Goal: Use online tool/utility: Utilize a website feature to perform a specific function

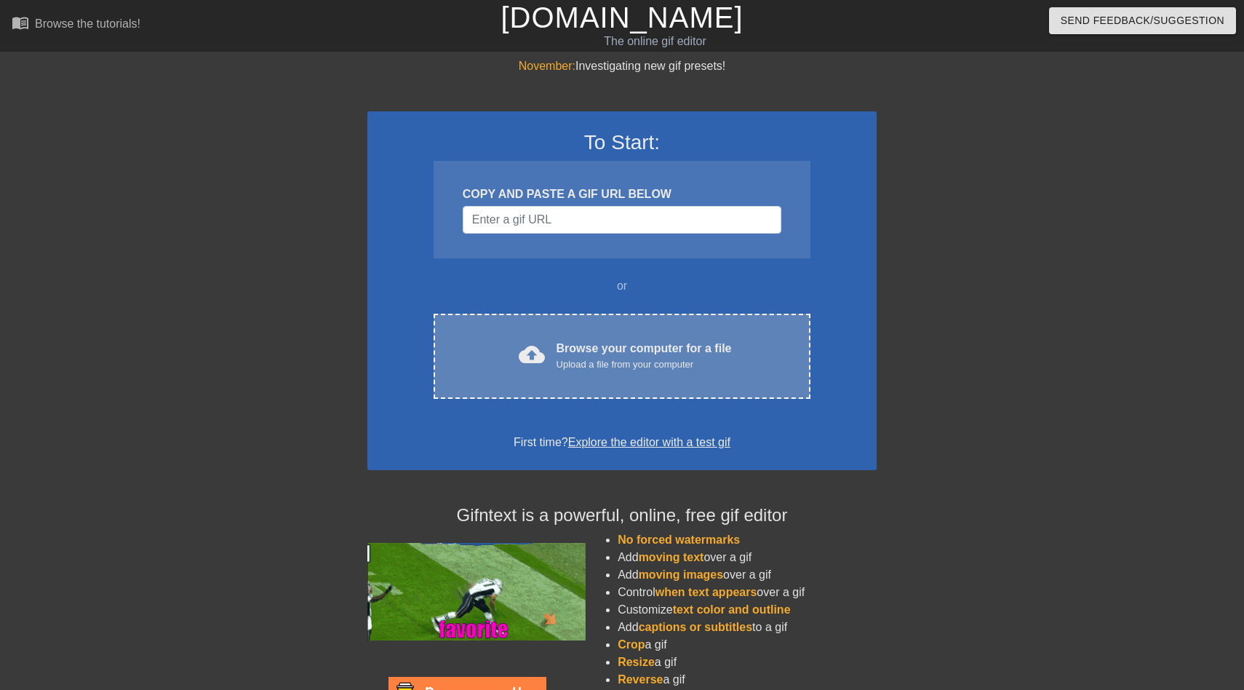
click at [579, 359] on div "Upload a file from your computer" at bounding box center [644, 364] width 175 height 15
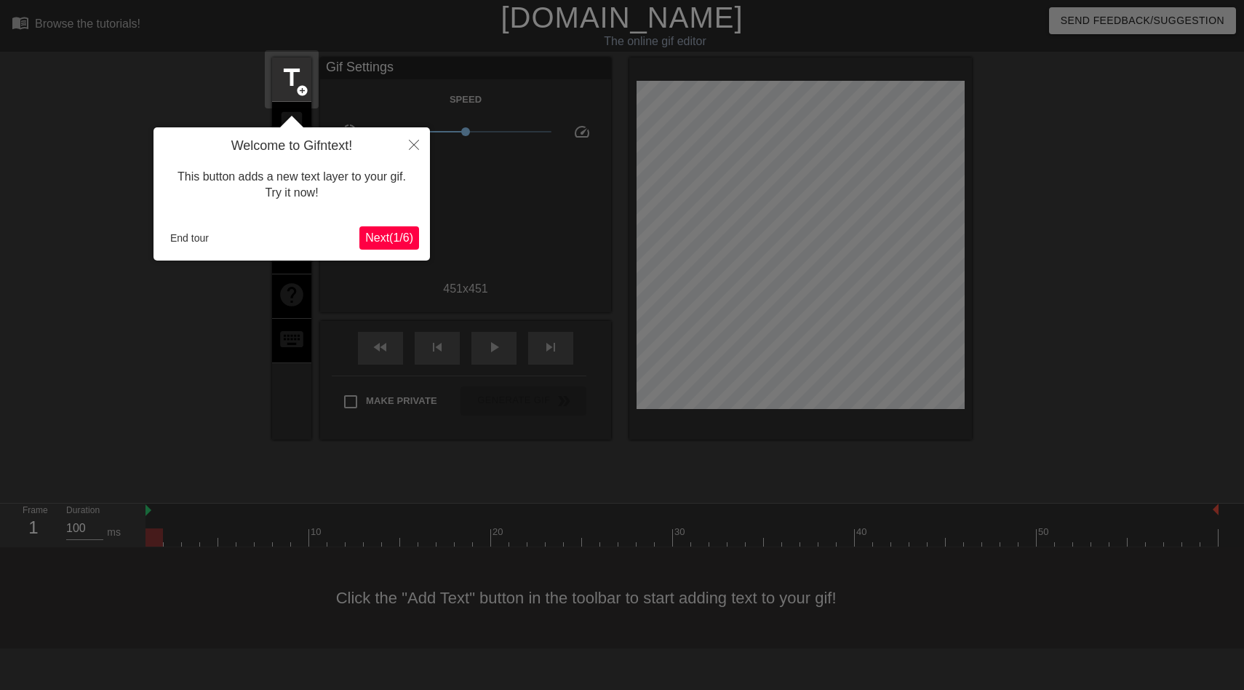
click at [403, 241] on span "Next ( 1 / 6 )" at bounding box center [389, 237] width 48 height 12
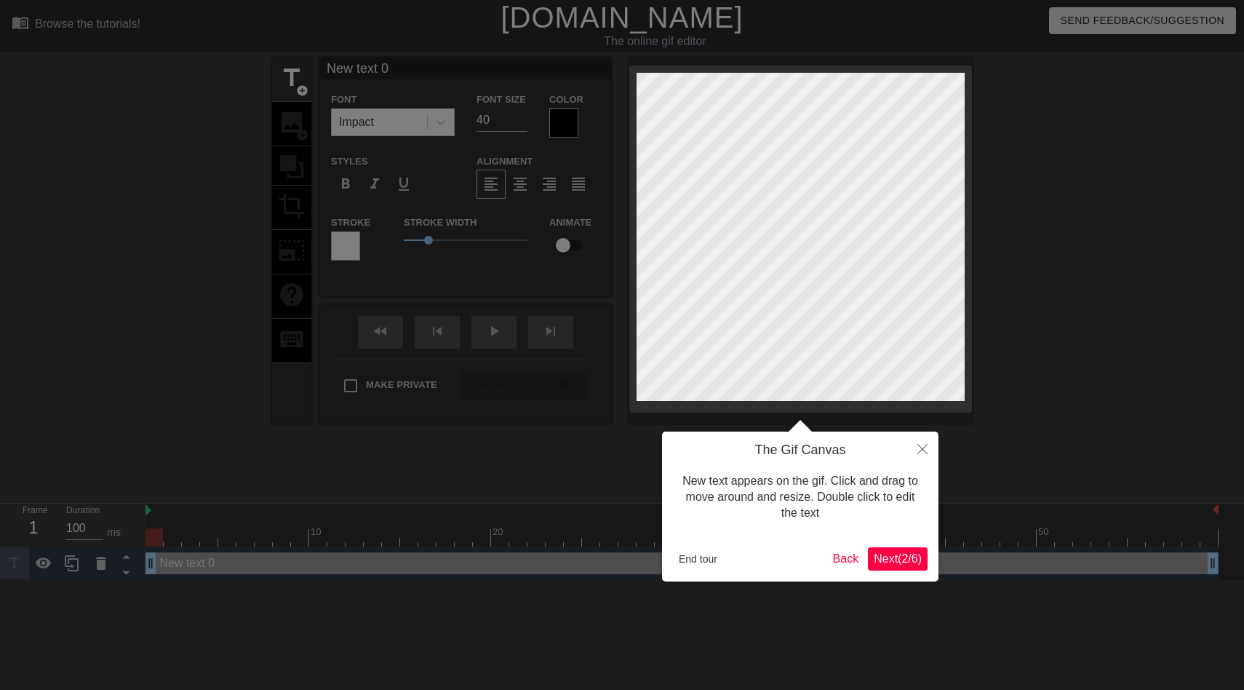
click at [895, 558] on span "Next ( 2 / 6 )" at bounding box center [898, 558] width 48 height 12
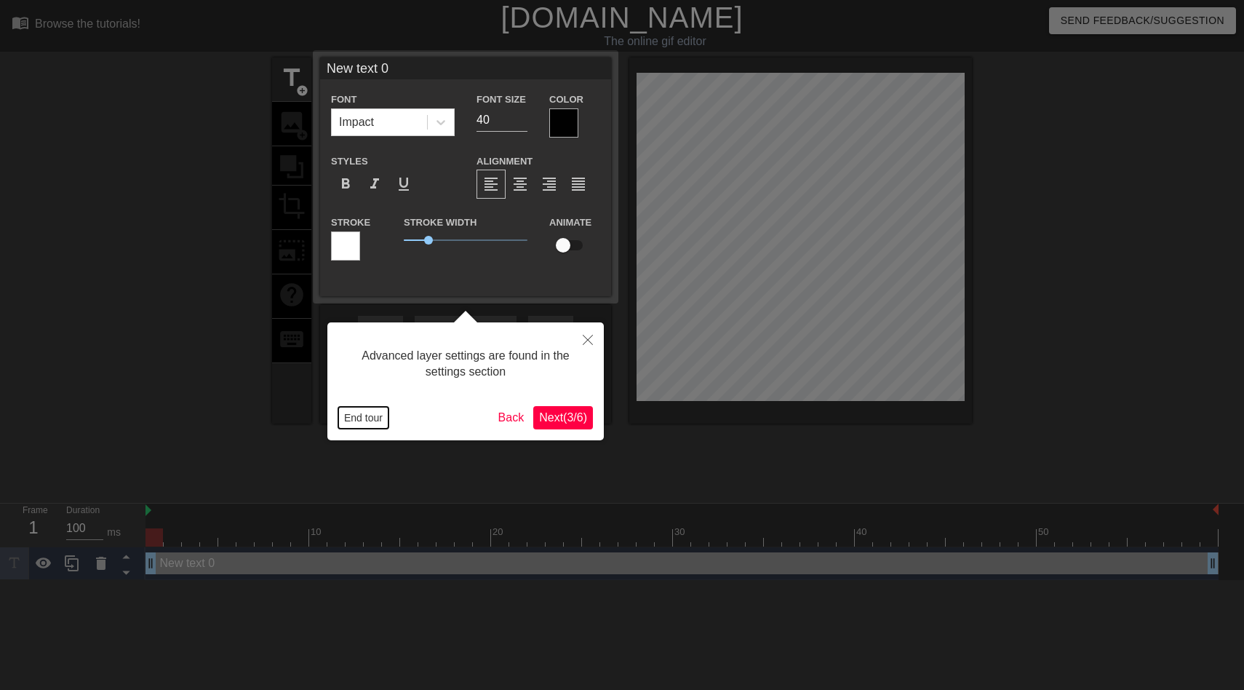
click at [376, 421] on button "End tour" at bounding box center [363, 418] width 50 height 22
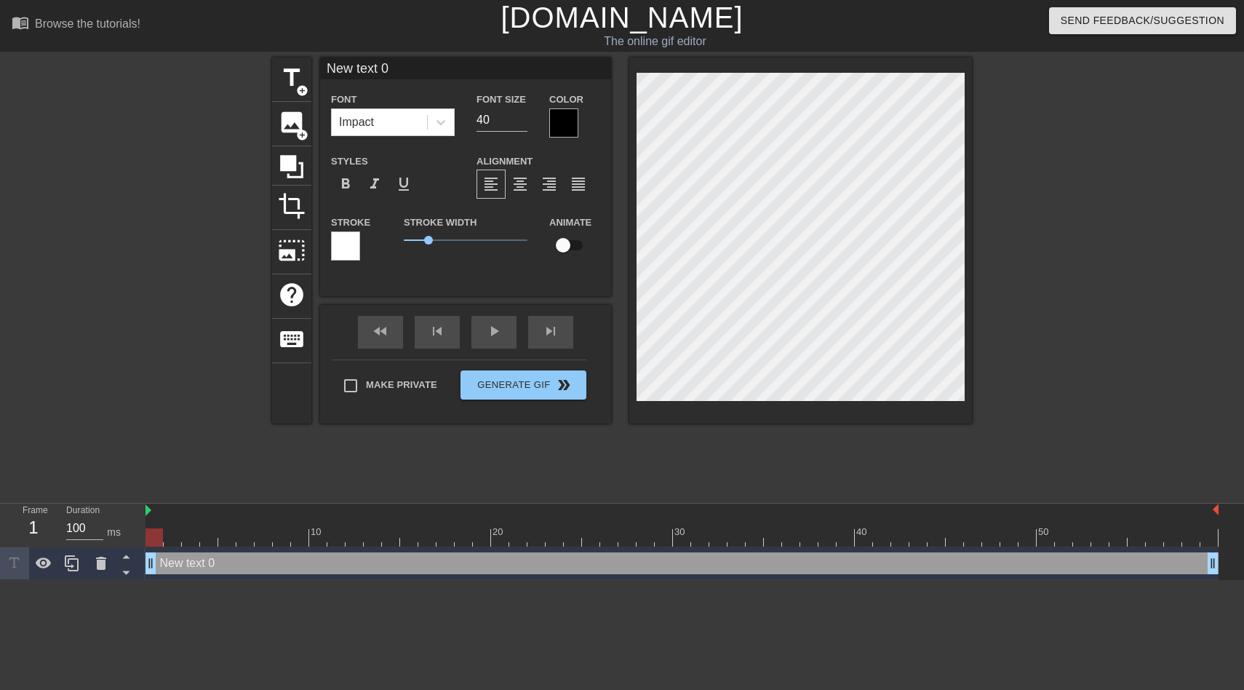
scroll to position [0, 2]
click at [178, 579] on div "New text 0 drag_handle drag_handle" at bounding box center [682, 563] width 1073 height 33
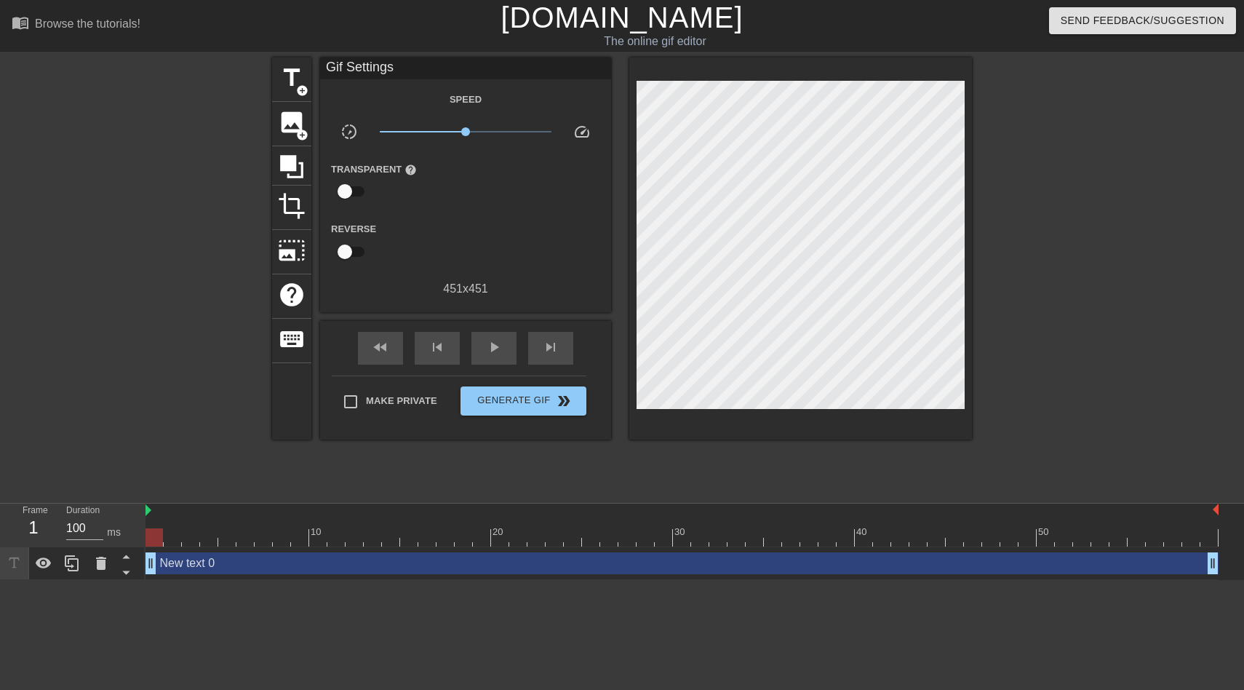
click at [179, 566] on div "New text 0 drag_handle drag_handle" at bounding box center [682, 563] width 1073 height 22
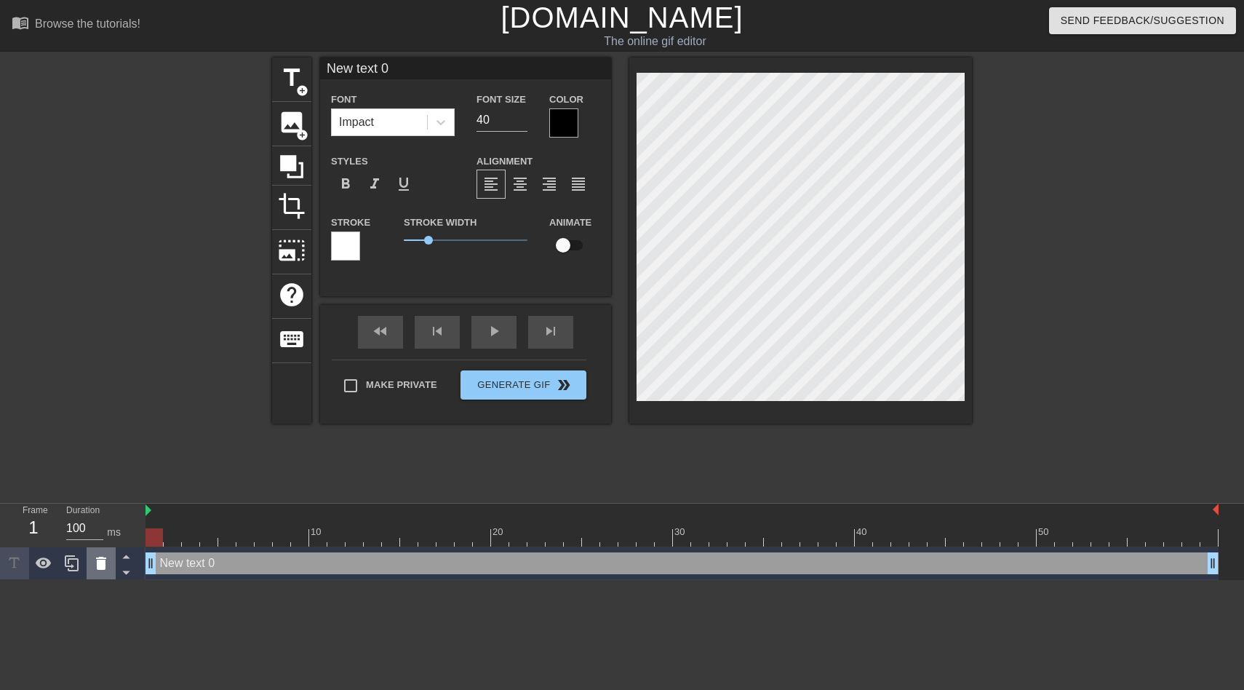
click at [101, 566] on icon at bounding box center [101, 563] width 10 height 13
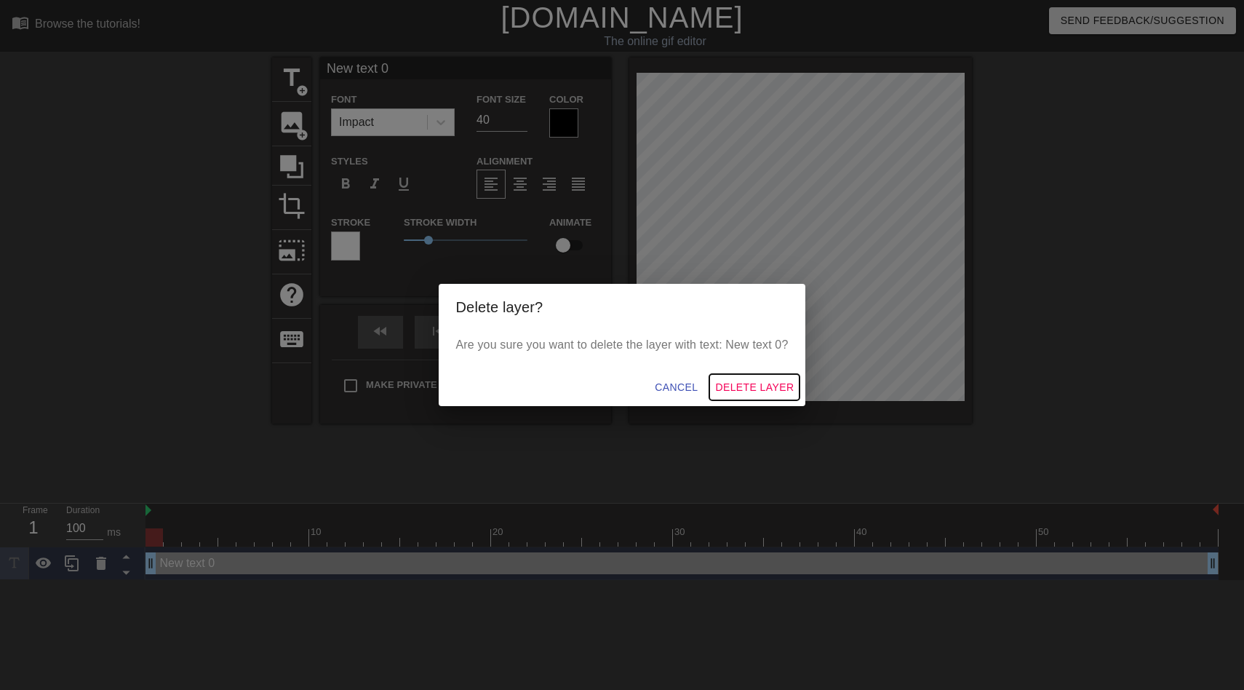
click at [747, 395] on span "Delete Layer" at bounding box center [754, 387] width 79 height 18
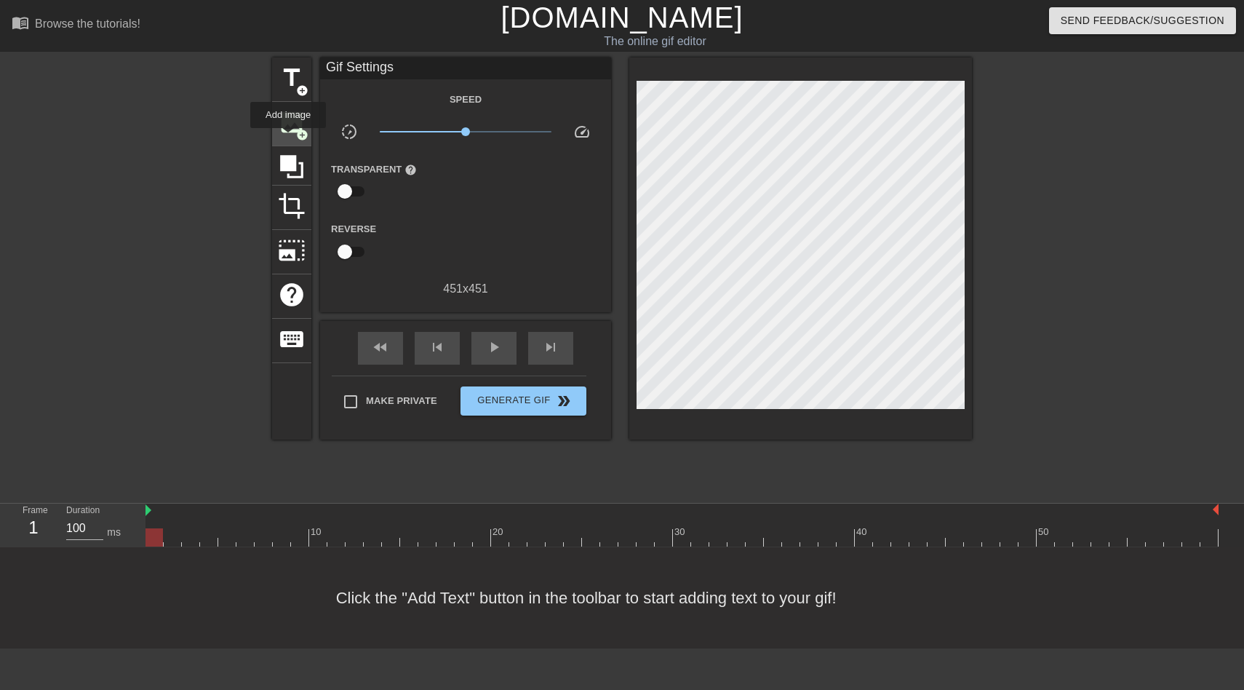
click at [289, 138] on div "image add_circle" at bounding box center [291, 124] width 39 height 44
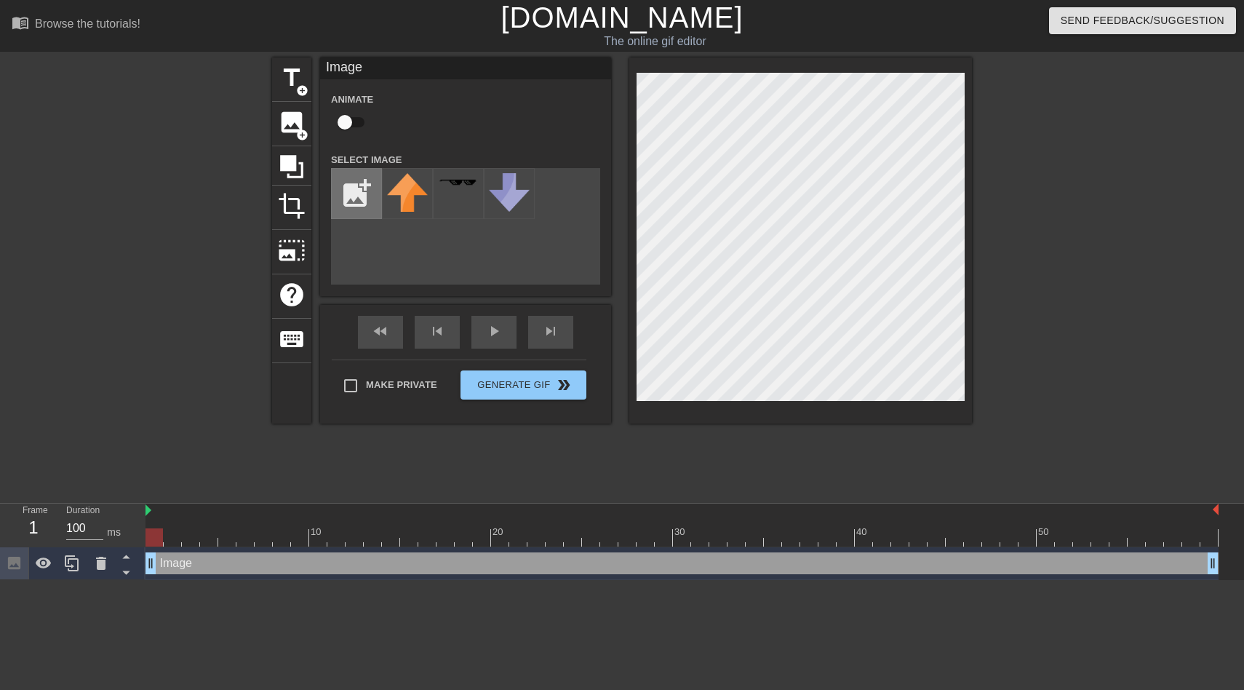
click at [349, 196] on input "file" at bounding box center [356, 193] width 49 height 49
type input "C:\fakepath\Columbina_Icon.png"
click at [402, 204] on img at bounding box center [407, 193] width 41 height 41
click at [404, 188] on img at bounding box center [407, 193] width 41 height 41
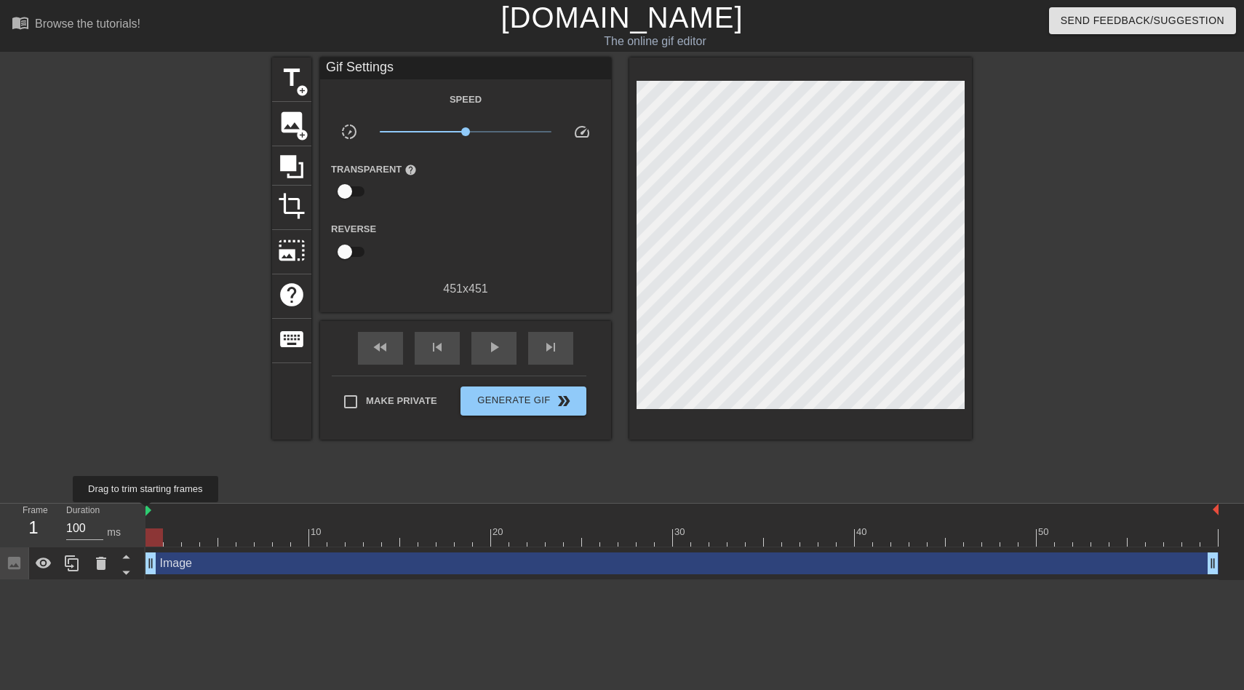
click at [149, 512] on img at bounding box center [149, 510] width 6 height 12
drag, startPoint x: 161, startPoint y: 546, endPoint x: 311, endPoint y: 542, distance: 150.0
click at [289, 542] on div at bounding box center [281, 537] width 17 height 18
click at [314, 542] on div at bounding box center [682, 537] width 1073 height 18
click at [460, 539] on div at bounding box center [682, 537] width 1073 height 18
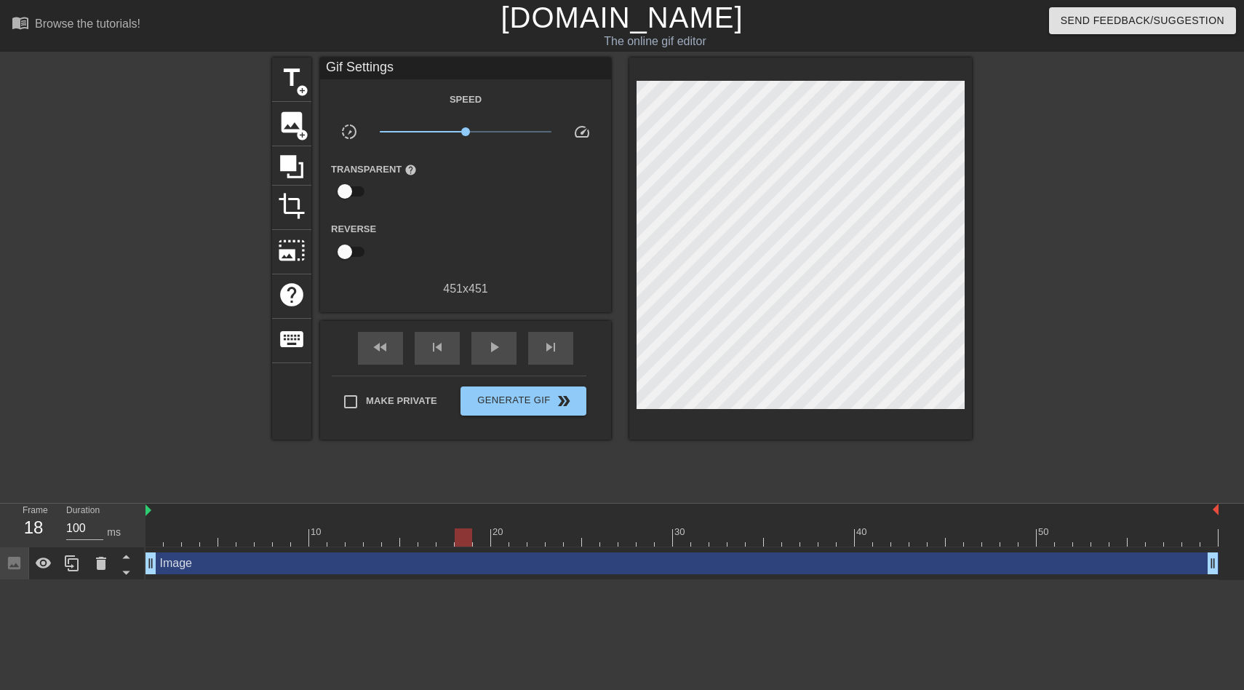
click at [604, 545] on div at bounding box center [682, 537] width 1073 height 18
click at [767, 548] on div "Image drag_handle drag_handle" at bounding box center [682, 563] width 1073 height 33
click at [768, 542] on div at bounding box center [682, 537] width 1073 height 18
click at [541, 402] on span "Generate Gif double_arrow" at bounding box center [523, 400] width 114 height 17
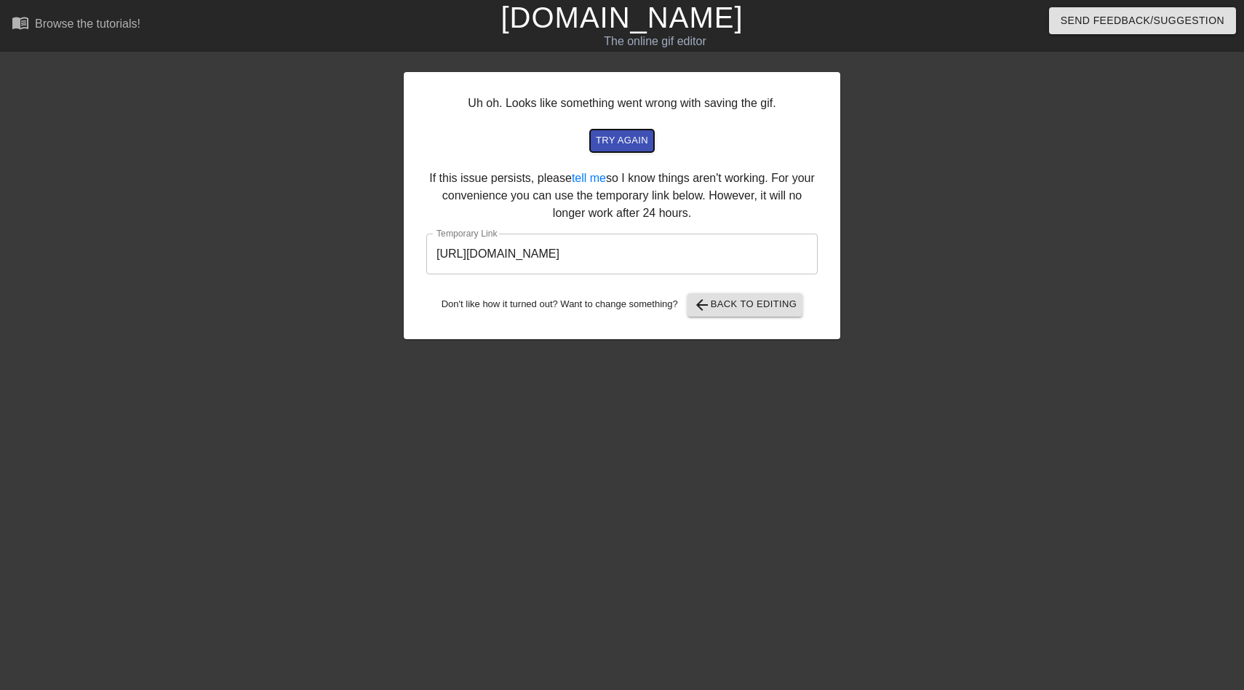
click at [632, 142] on span "try again" at bounding box center [622, 140] width 52 height 17
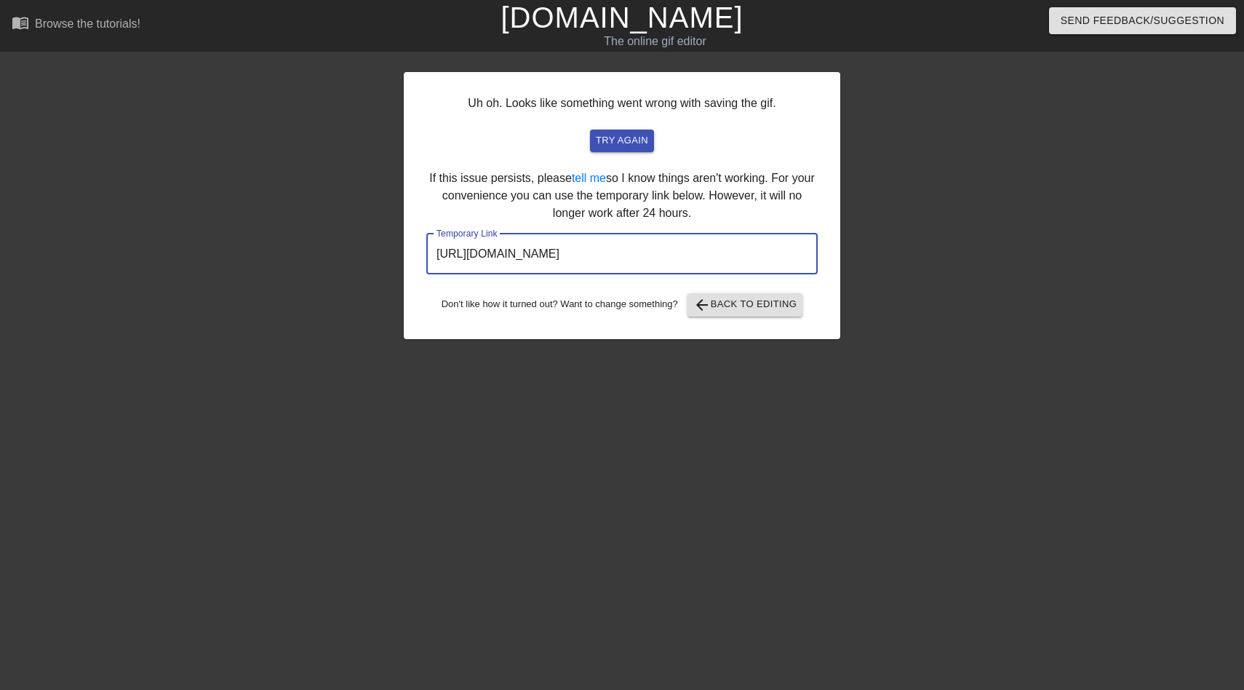
click at [613, 256] on input "[URL][DOMAIN_NAME]" at bounding box center [622, 254] width 392 height 41
